Goal: Task Accomplishment & Management: Complete application form

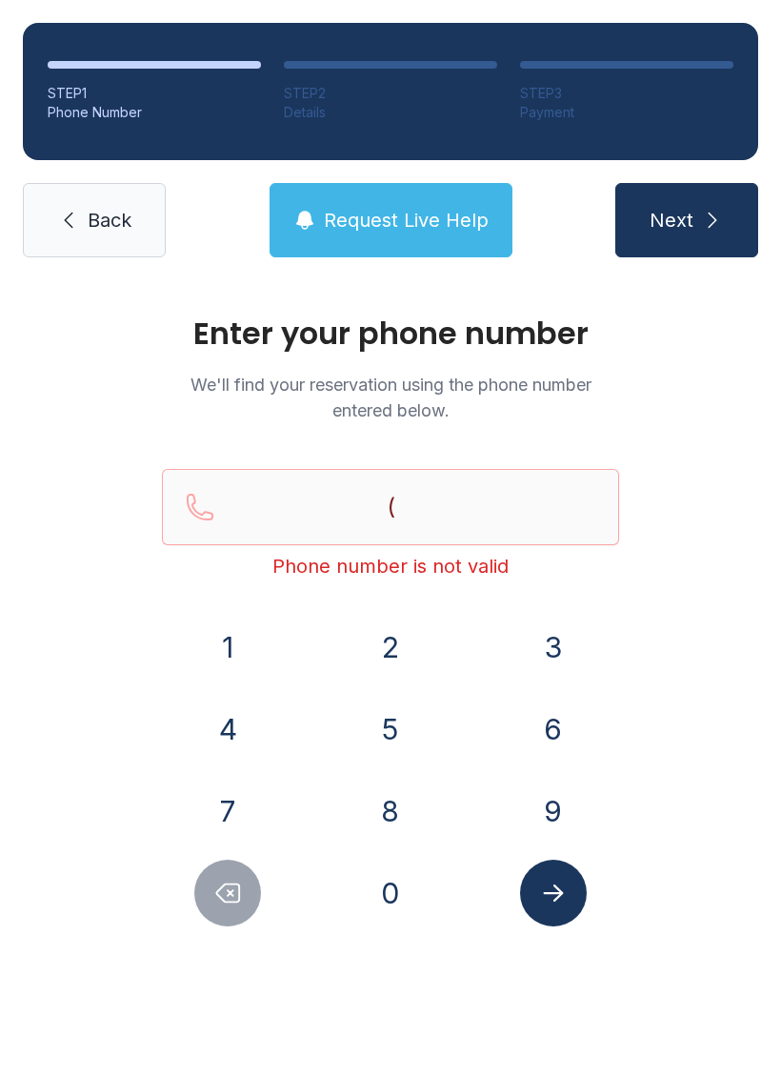
type input "("
click at [737, 503] on div "Enter your phone number We'll find your reservation using the phone number ente…" at bounding box center [390, 641] width 781 height 722
click at [101, 239] on link "Back" at bounding box center [94, 220] width 143 height 74
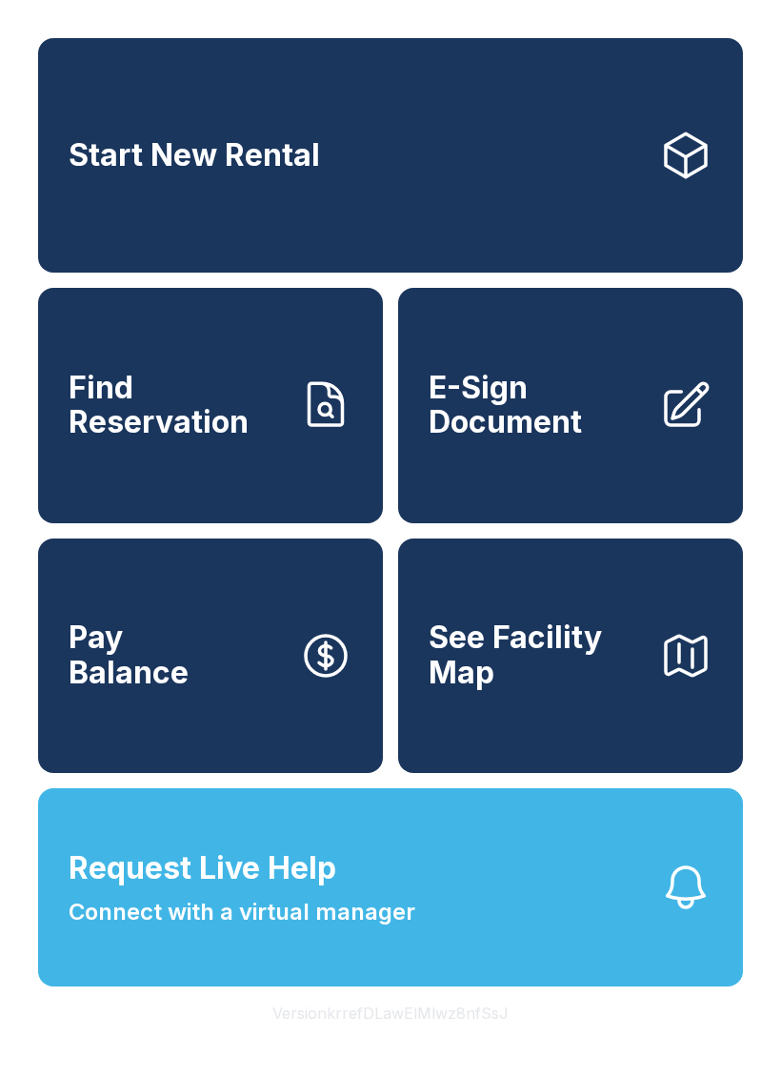
click at [529, 478] on link "E-Sign Document" at bounding box center [570, 405] width 345 height 234
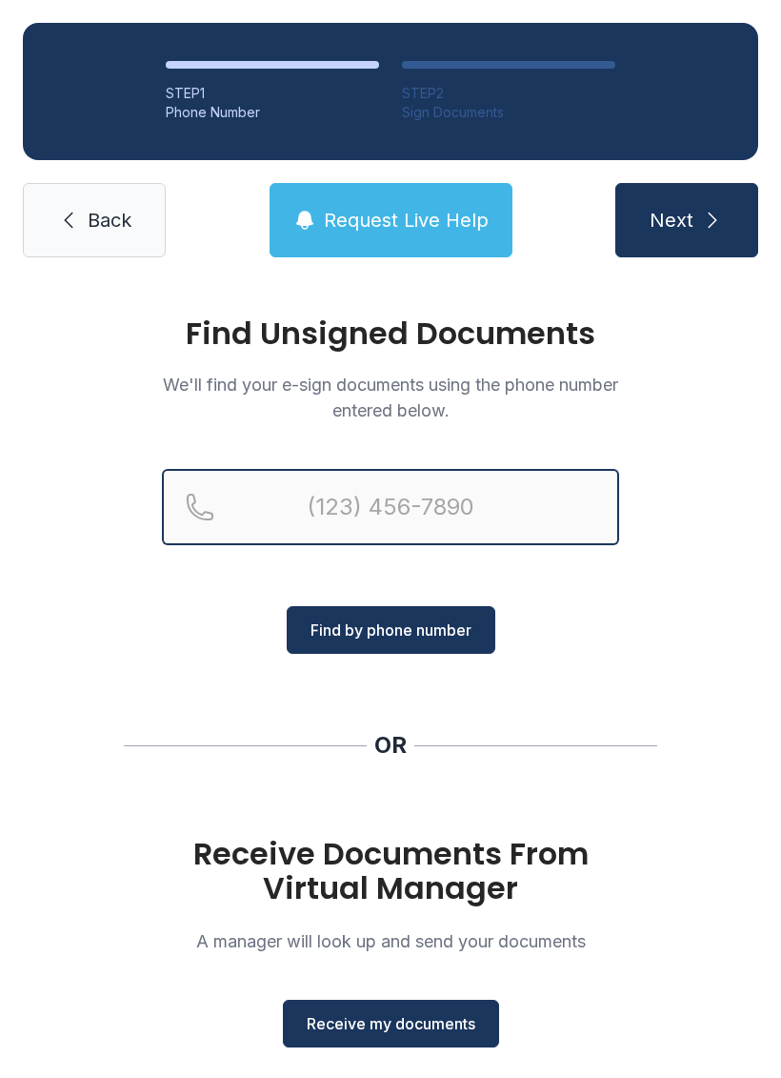
click at [480, 501] on input "Reservation phone number" at bounding box center [390, 507] width 457 height 76
type input "("
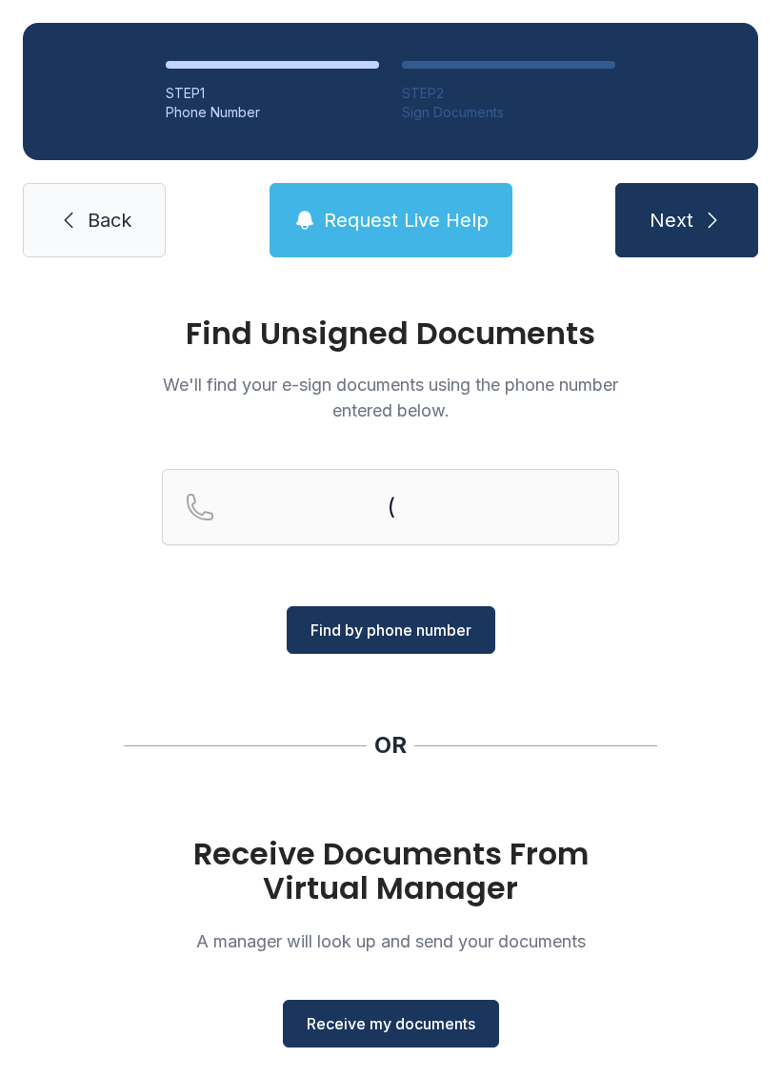
click at [698, 634] on div "Find Unsigned Documents We'll find your e-sign documents using the phone number…" at bounding box center [390, 701] width 781 height 843
click at [445, 1018] on span "Receive my documents" at bounding box center [391, 1023] width 169 height 23
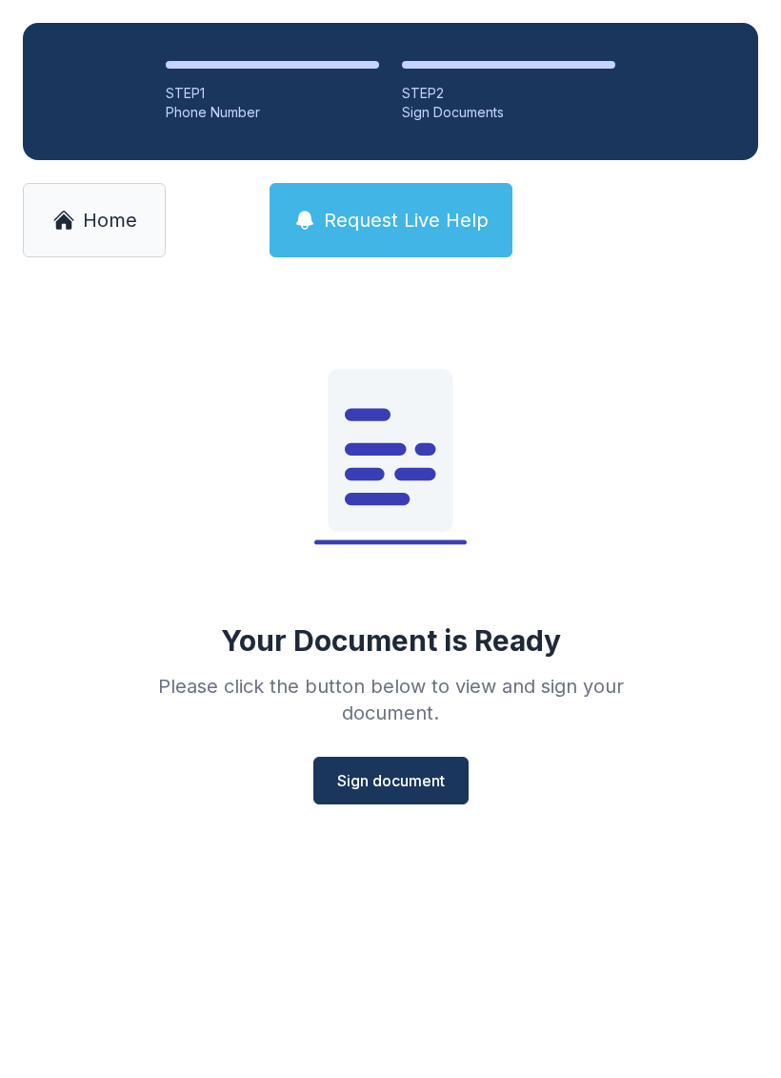
click at [417, 833] on div "Your Document is Ready Please click the button below to view and sign your docu…" at bounding box center [390, 580] width 781 height 600
click at [402, 795] on button "Sign document" at bounding box center [391, 781] width 155 height 48
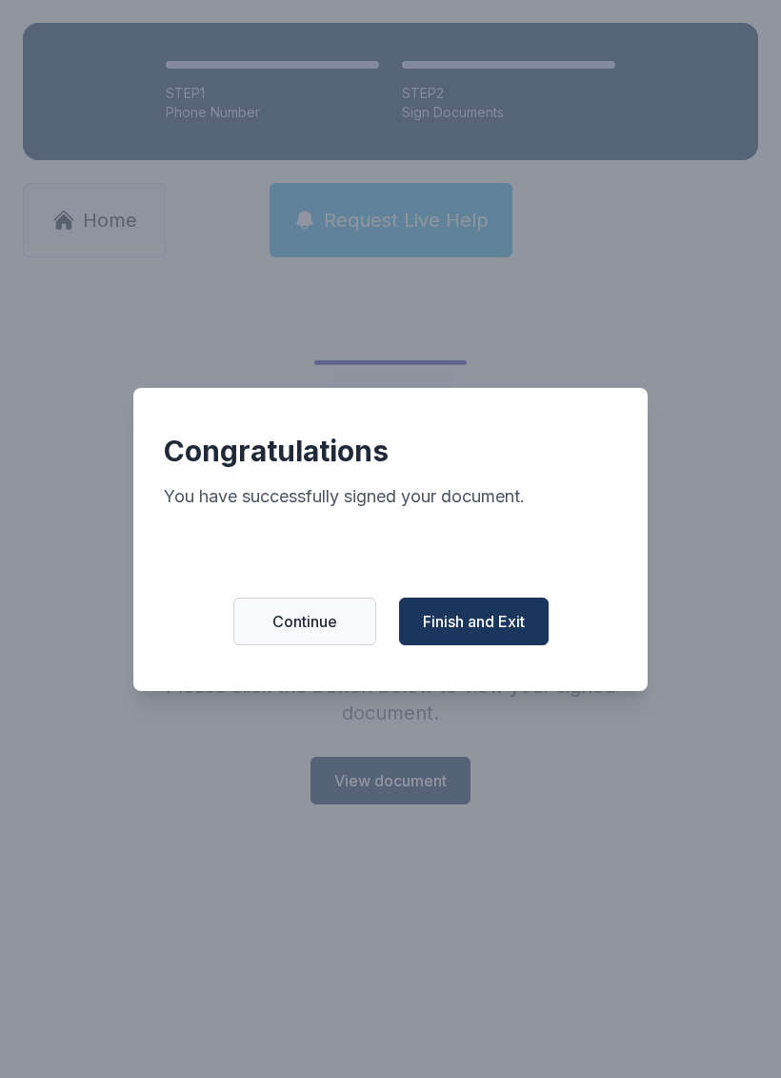
click at [507, 626] on span "Finish and Exit" at bounding box center [474, 621] width 102 height 23
